Goal: Transaction & Acquisition: Download file/media

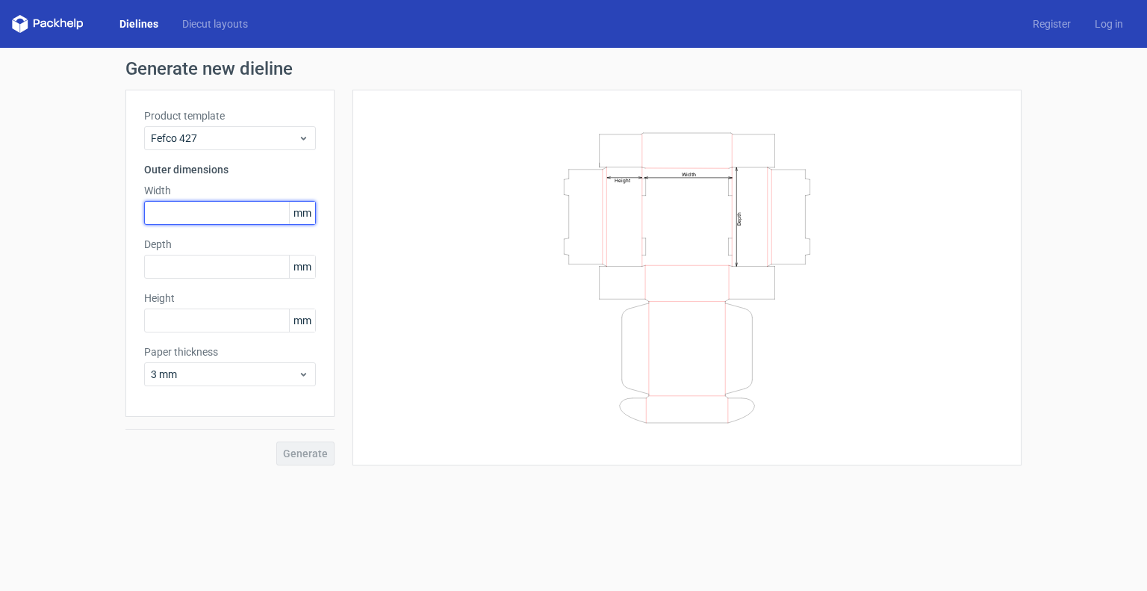
click at [180, 214] on input "text" at bounding box center [230, 213] width 172 height 24
type input "200"
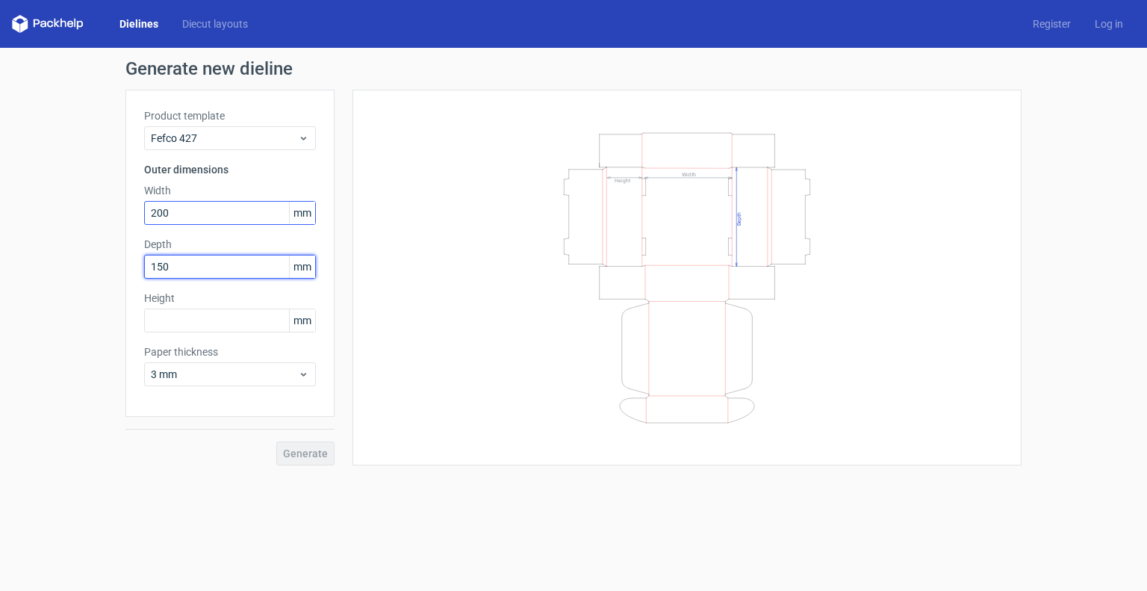
type input "150"
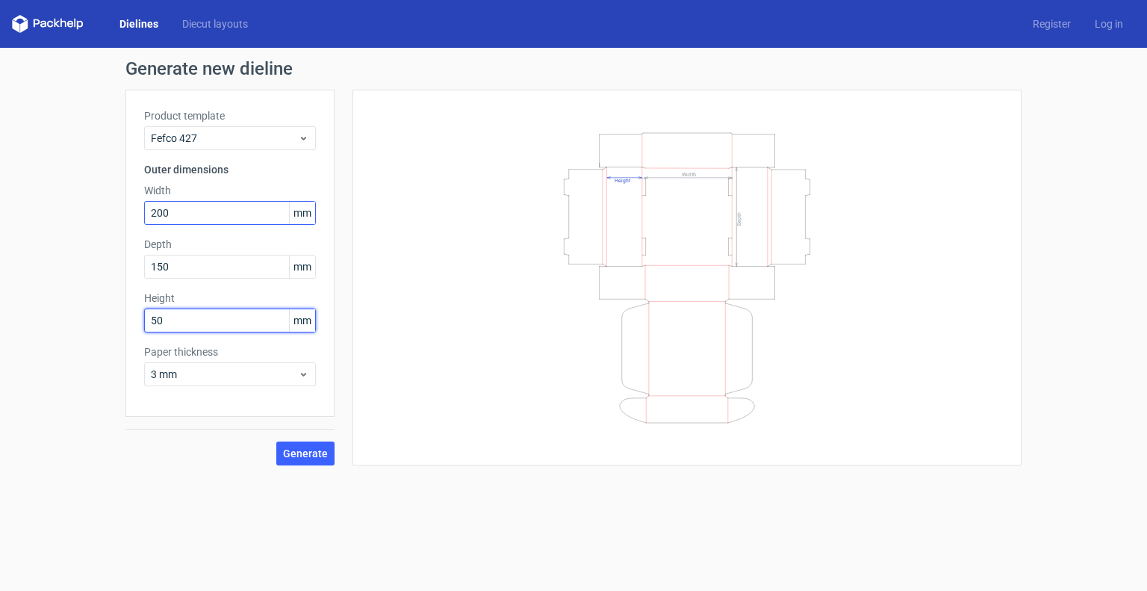
type input "50"
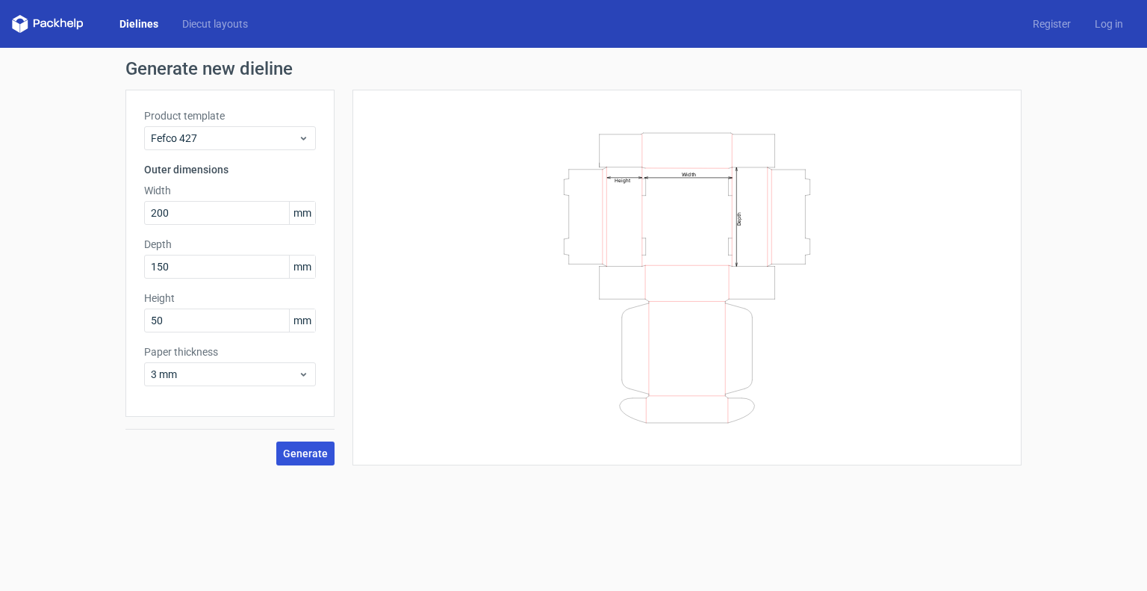
click at [288, 455] on span "Generate" at bounding box center [305, 453] width 45 height 10
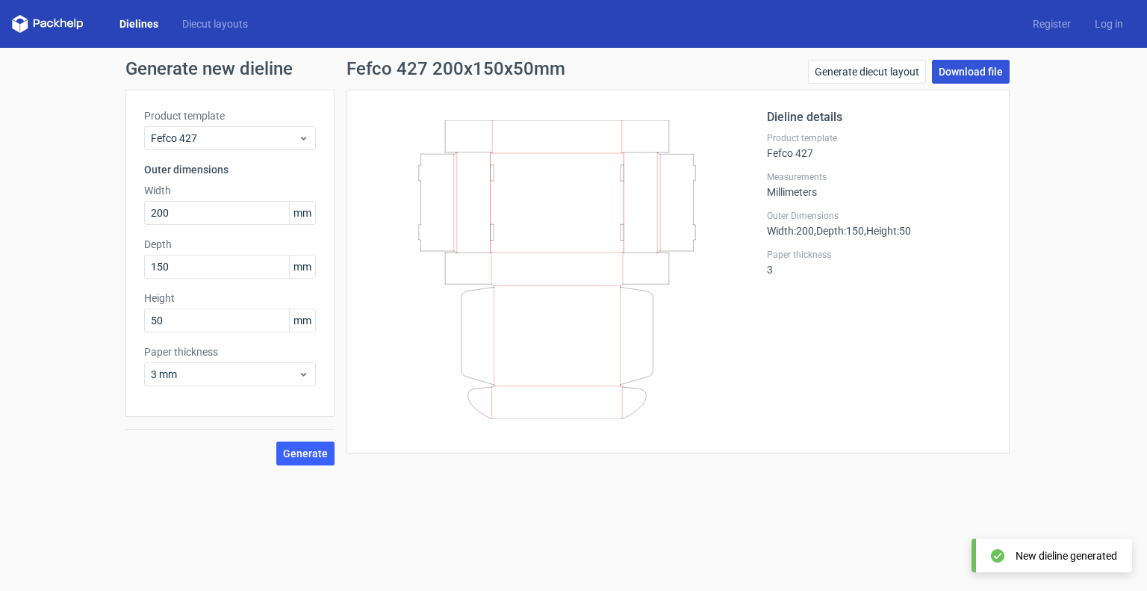
click at [955, 81] on link "Download file" at bounding box center [971, 72] width 78 height 24
